Goal: Communication & Community: Answer question/provide support

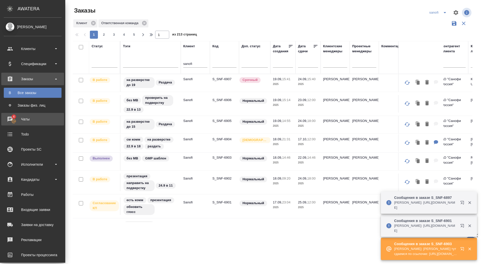
click at [18, 119] on div "Чаты" at bounding box center [33, 119] width 58 height 8
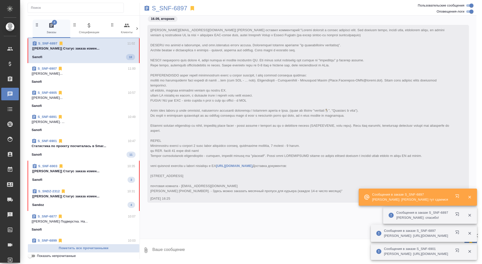
scroll to position [17076, 0]
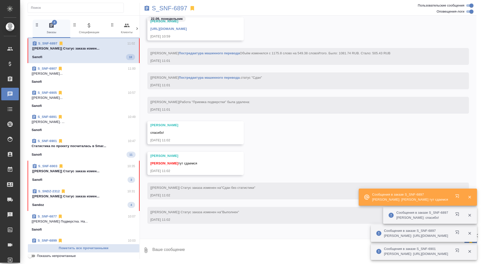
click at [181, 249] on textarea at bounding box center [314, 249] width 325 height 17
type textarea "забрала, спасибо"
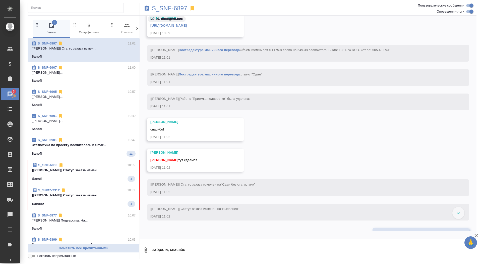
scroll to position [15590, 0]
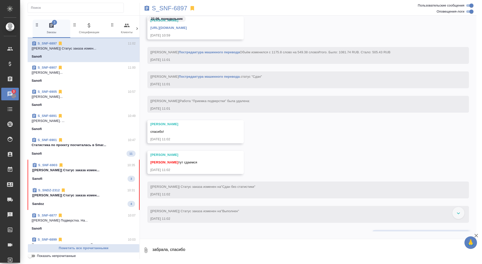
click at [187, 28] on link "https://drive.awatera.com/apps/files/files/10377975?dir=/Shares/Sanofi/Orders/S…" at bounding box center [168, 28] width 36 height 4
click at [160, 9] on p "S_SNF-6897" at bounding box center [169, 8] width 35 height 5
click at [98, 146] on p "Cтатистика по проекту посчиталась в Smar..." at bounding box center [84, 144] width 104 height 5
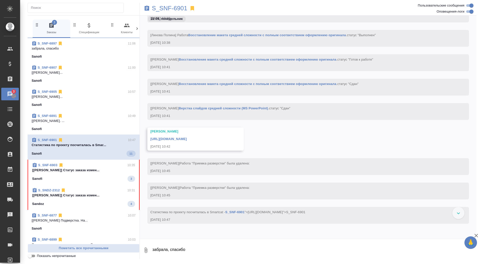
scroll to position [14981, 0]
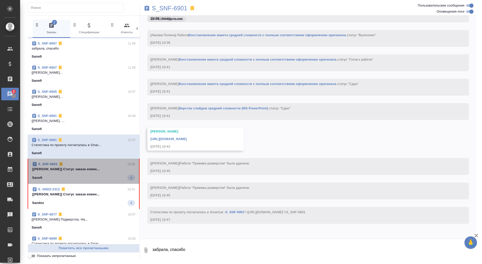
click at [95, 172] on span "S_SNF-6903 10:35 [Горшкова Валентина] Статус заказа измен... Sanofi 3" at bounding box center [83, 170] width 103 height 19
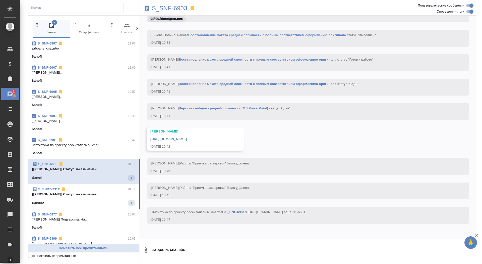
scroll to position [10763, 0]
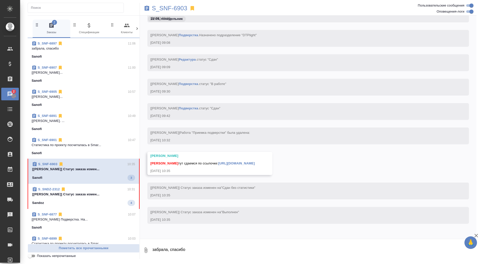
click at [205, 253] on textarea "забрала, спасибо" at bounding box center [314, 249] width 325 height 17
type textarea "забрала, спасибо"
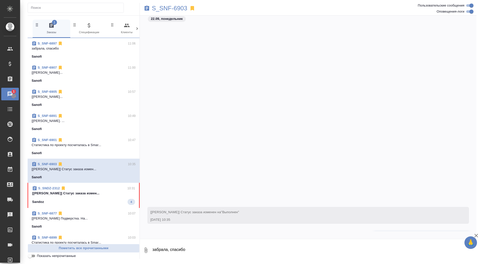
scroll to position [10787, 0]
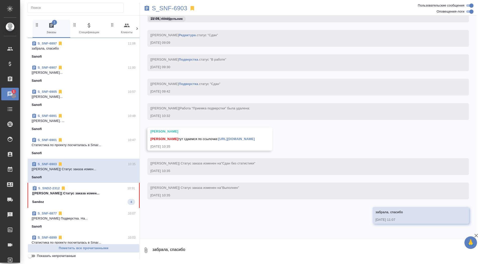
click at [255, 137] on link "https://drive.awatera.com/apps/files/files/10404212?dir=/Shares/Sanofi/Orders/S…" at bounding box center [236, 139] width 36 height 4
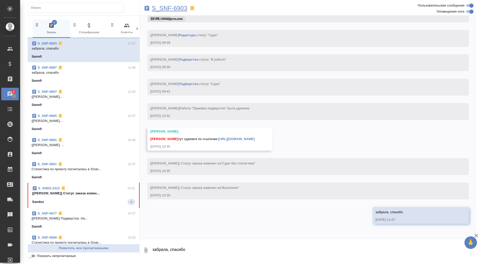
click at [169, 7] on p "S_SNF-6903" at bounding box center [169, 8] width 35 height 5
click at [98, 200] on div "Sandoz 4" at bounding box center [83, 202] width 103 height 6
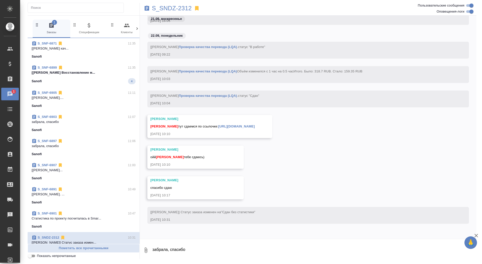
scroll to position [0, 0]
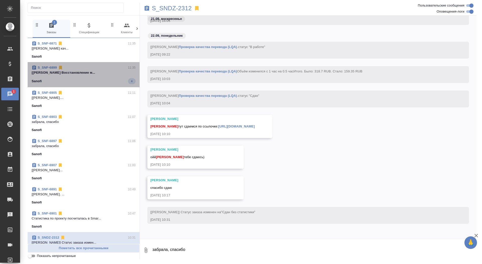
click at [100, 76] on span "S_SNF-6899 11:35 [Арсеньева Вера] Работа Восстановление м... Sanofi 4" at bounding box center [84, 74] width 104 height 19
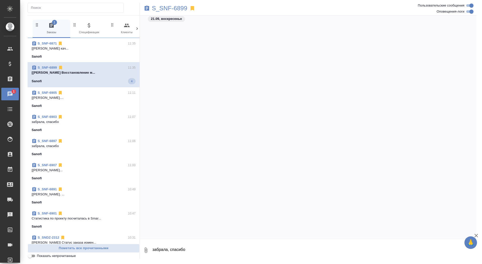
scroll to position [29536, 0]
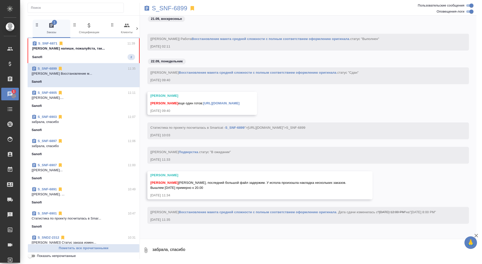
click at [102, 52] on span "S_SNF-6871 11:39 Сайдашева Диляра напиши, пожалуйста, так... Sanofi 2" at bounding box center [83, 50] width 103 height 19
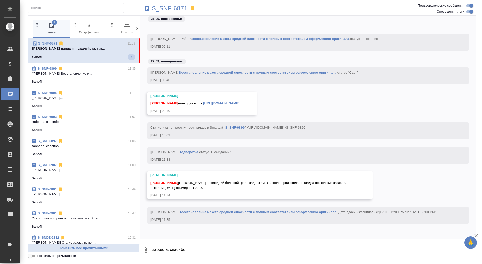
scroll to position [21414, 0]
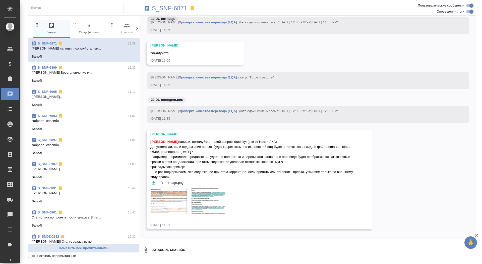
click at [174, 247] on textarea "забрала, спасибо" at bounding box center [314, 249] width 325 height 17
type textarea "ща напишу"
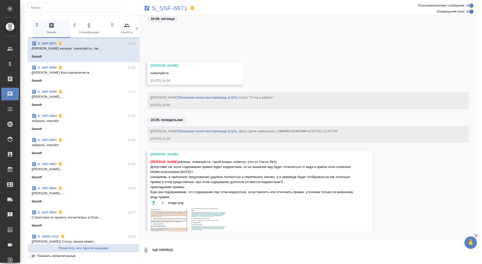
scroll to position [21464, 0]
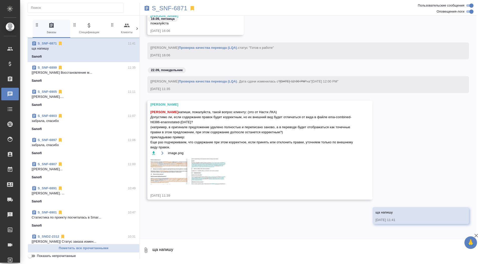
drag, startPoint x: 151, startPoint y: 117, endPoint x: 238, endPoint y: 147, distance: 91.9
click at [238, 147] on span "Сайдашева Диляра напиши, пожалуйста, такой вопрос клиенту: (это от Насти ЛКА) Д…" at bounding box center [252, 129] width 205 height 40
copy span "Допустимо ли, если содержание правок будет корректным, но их внешний вид будет …"
click at [153, 151] on icon "button" at bounding box center [153, 153] width 3 height 4
click at [170, 8] on p "S_SNF-6871" at bounding box center [169, 8] width 35 height 5
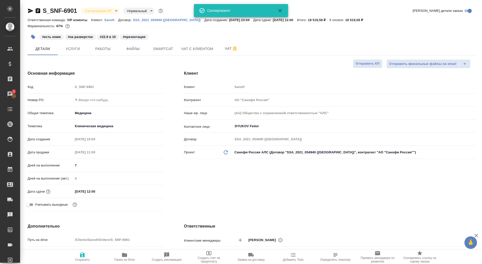
select select "RU"
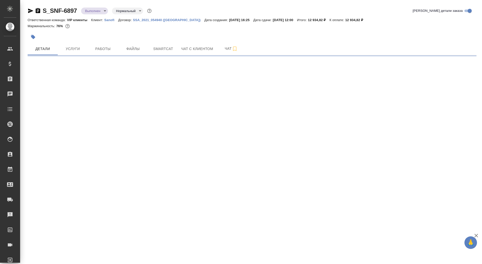
select select "RU"
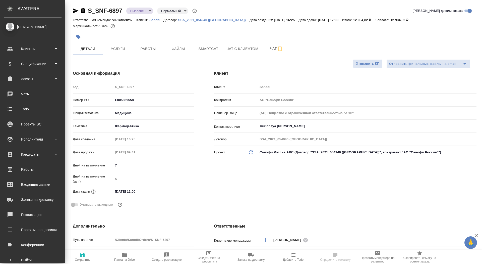
type textarea "x"
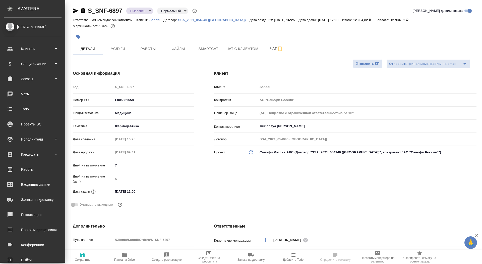
type textarea "x"
type input "[PERSON_NAME]"
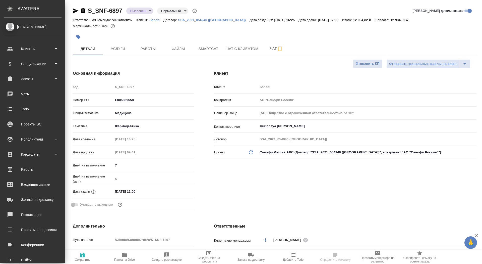
type input "Комаров Роман"
type textarea "x"
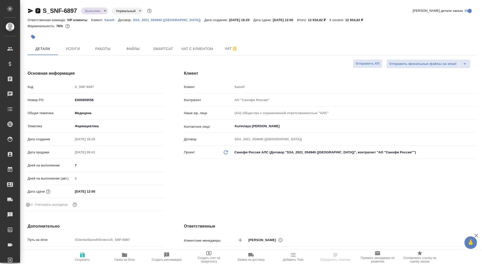
click at [38, 11] on icon "button" at bounding box center [38, 11] width 6 height 6
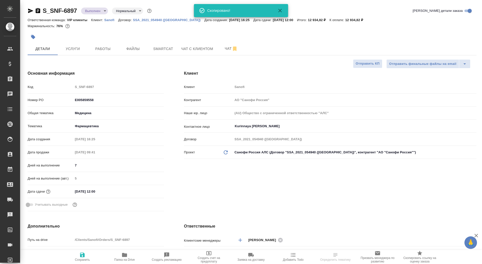
type textarea "x"
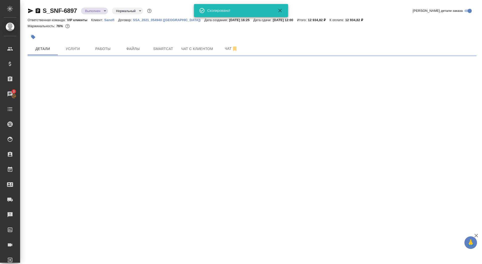
select select "RU"
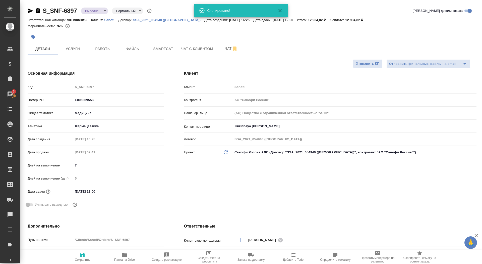
type textarea "x"
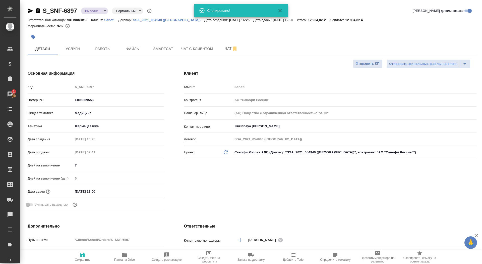
type textarea "x"
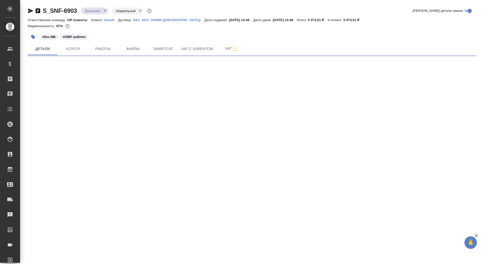
click at [36, 11] on icon "button" at bounding box center [38, 10] width 5 height 5
select select "RU"
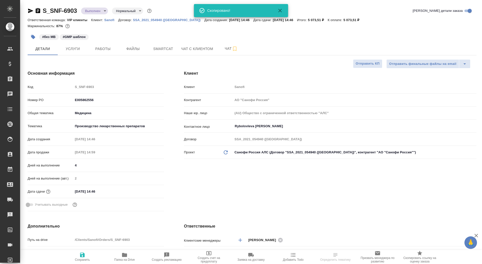
type textarea "x"
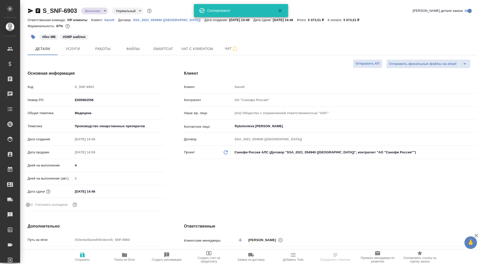
type textarea "x"
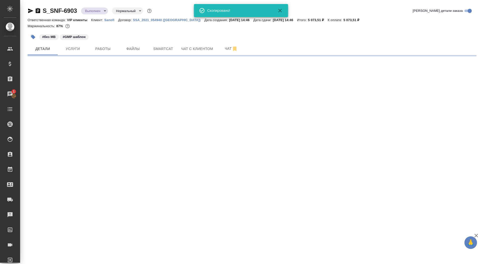
select select "RU"
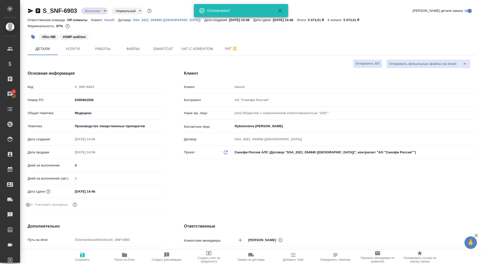
type textarea "x"
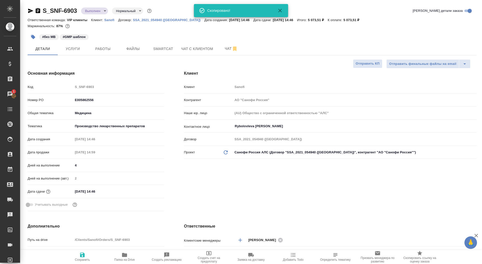
type textarea "x"
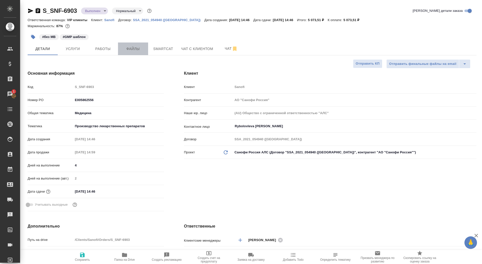
click at [139, 46] on span "Файлы" at bounding box center [133, 49] width 24 height 6
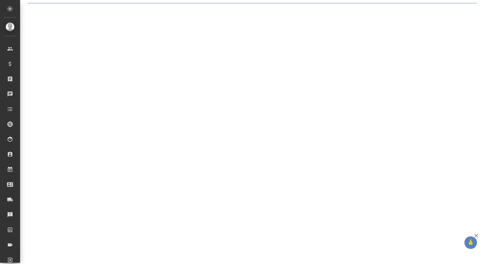
select select "RU"
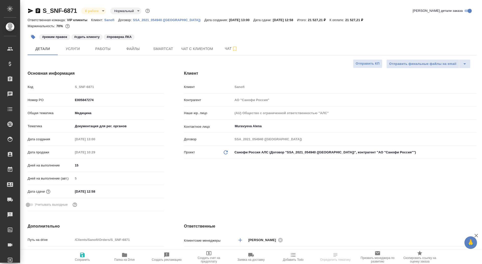
type textarea "x"
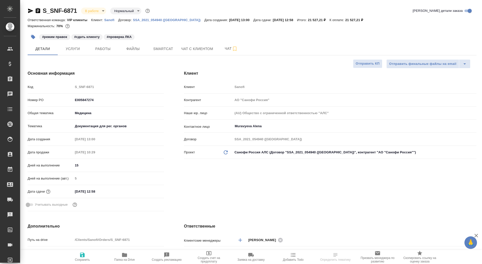
type textarea "x"
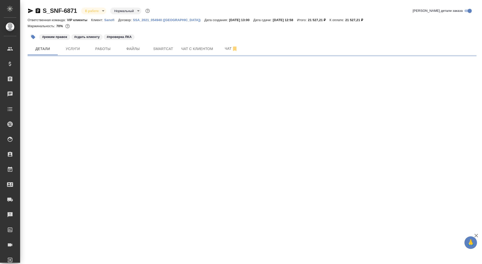
select select "RU"
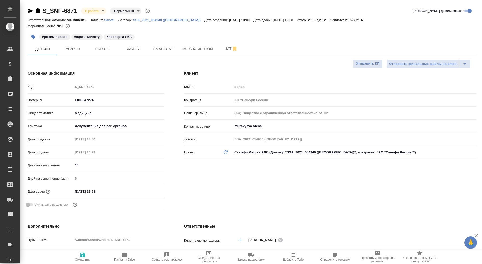
type textarea "x"
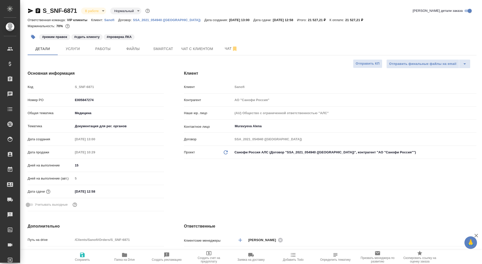
type textarea "x"
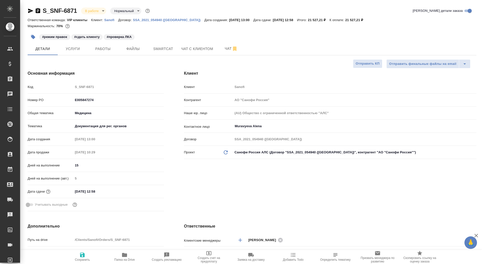
type textarea "x"
click at [223, 50] on span "Чат" at bounding box center [231, 48] width 24 height 6
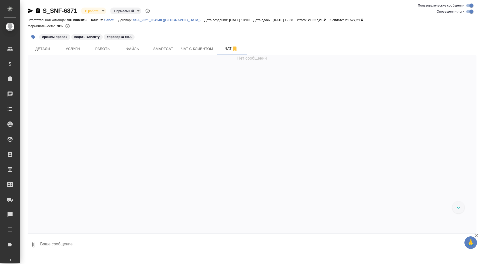
scroll to position [21348, 0]
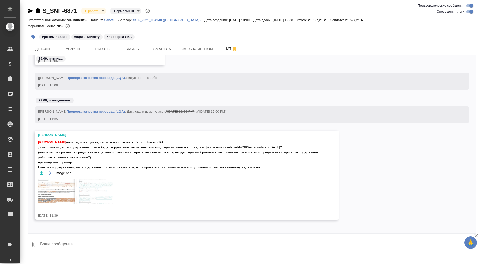
click at [97, 246] on textarea at bounding box center [258, 244] width 437 height 17
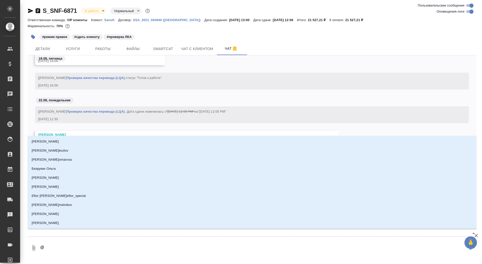
type textarea "@б"
type input "б"
type textarea "@бо"
type input "бо"
type textarea "@бор"
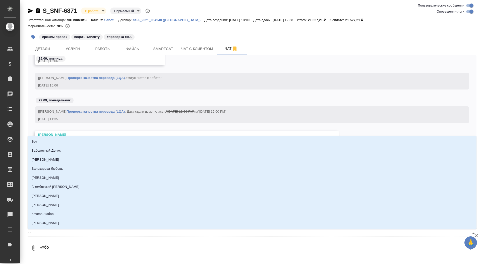
type input "бор"
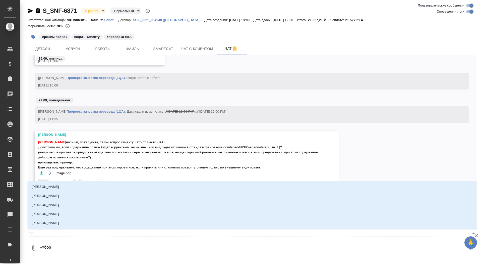
type textarea "@борз"
type input "борз"
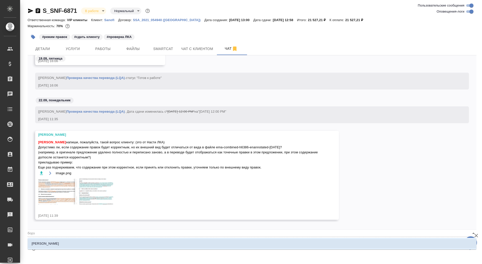
click at [98, 241] on li "[PERSON_NAME]" at bounding box center [252, 243] width 449 height 9
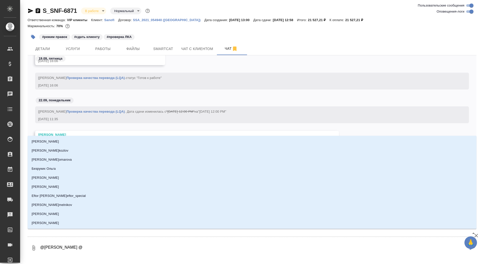
type textarea "@Борзова Анастасия @г"
type input "г"
type textarea "@Борзова Анастасия @го"
type input "го"
type textarea "@Борзова Анастасия @гор"
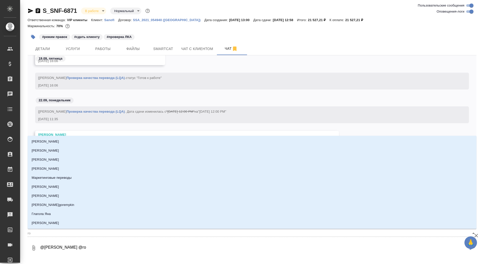
type input "гор"
type textarea "@Борзова Анастасия @горш"
type input "горш"
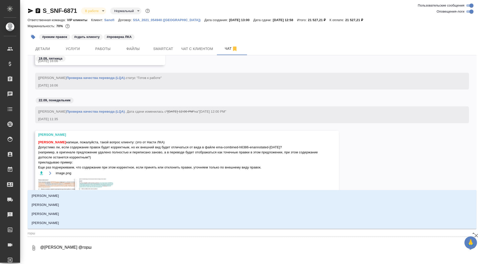
type textarea "@Борзова Анастасия @горшк"
type input "горшк"
type textarea "@Борзова Анастасия @горшко"
type input "горшко"
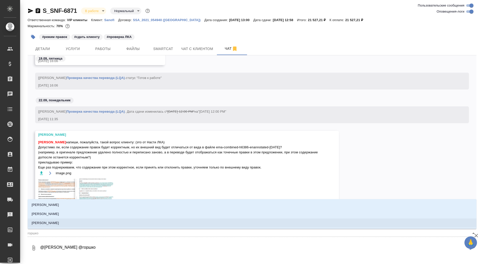
click at [101, 223] on li "[PERSON_NAME]" at bounding box center [252, 222] width 449 height 9
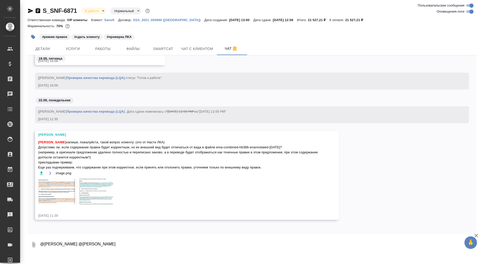
paste textarea "[PERSON_NAME], добрый день! Да, возможно) Главное, чтоб правки отображались, мн…"
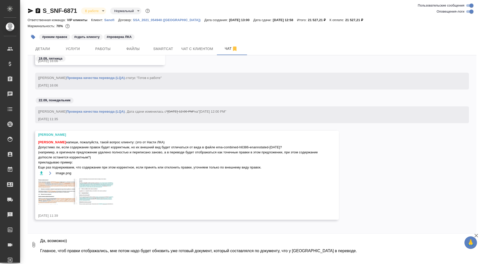
type textarea "@Борзова Анастасия @Горшкова Валентина Диляра, добрый день! Да, возможно) Главн…"
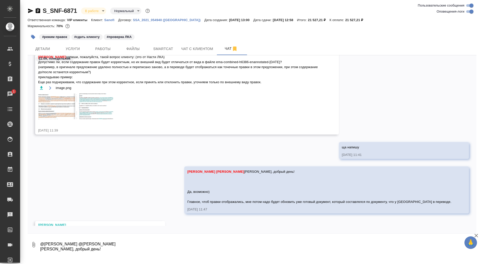
scroll to position [21464, 0]
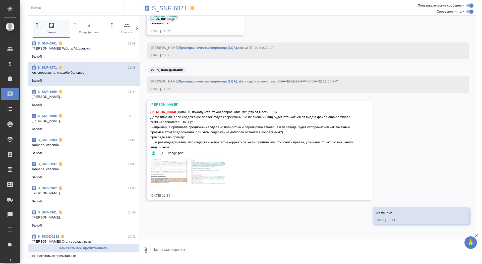
scroll to position [21559, 0]
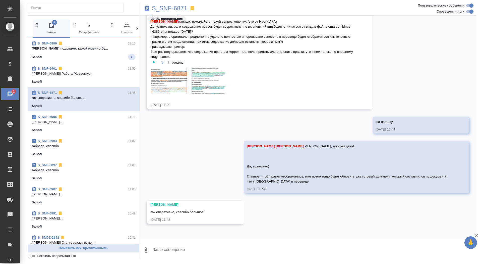
click at [110, 56] on div "Sanofi 2" at bounding box center [84, 57] width 104 height 6
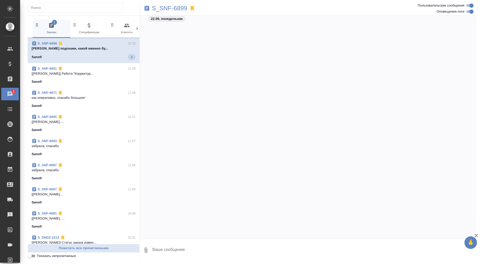
scroll to position [27618, 0]
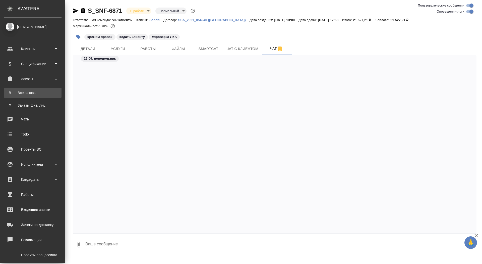
scroll to position [21464, 0]
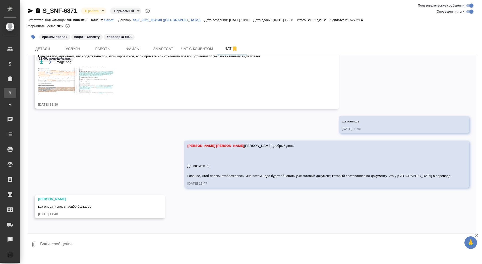
click at [8, 91] on div "Все заказы" at bounding box center [4, 92] width 8 height 5
